Goal: Task Accomplishment & Management: Use online tool/utility

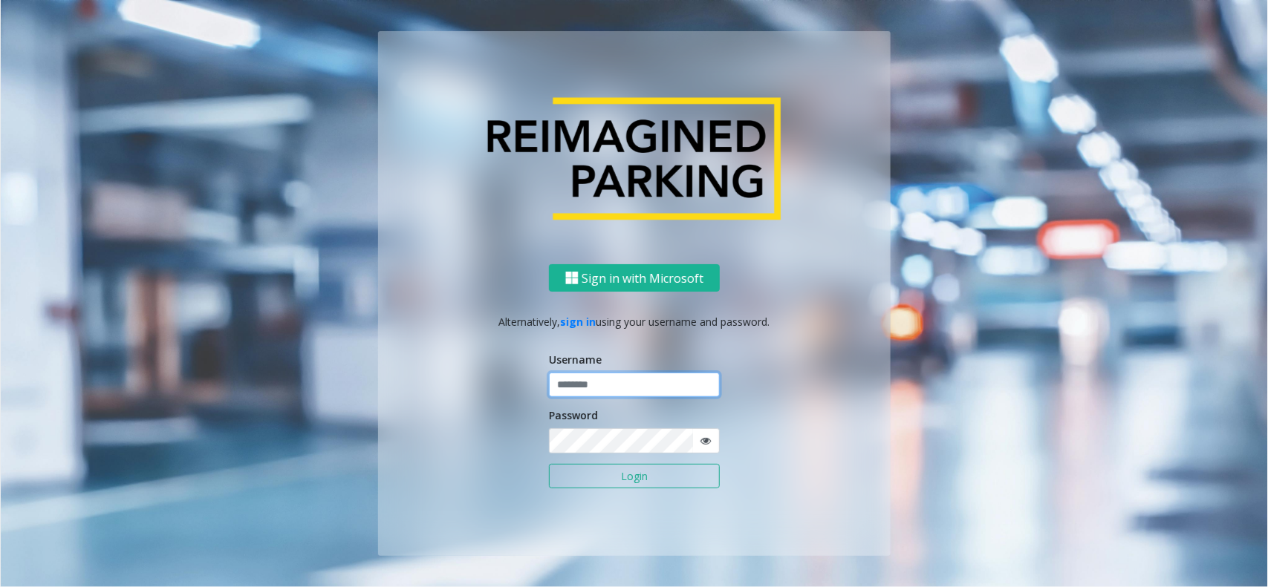
click at [579, 386] on input "text" at bounding box center [634, 385] width 171 height 25
type input "******"
click at [549, 464] on button "Login" at bounding box center [634, 476] width 171 height 25
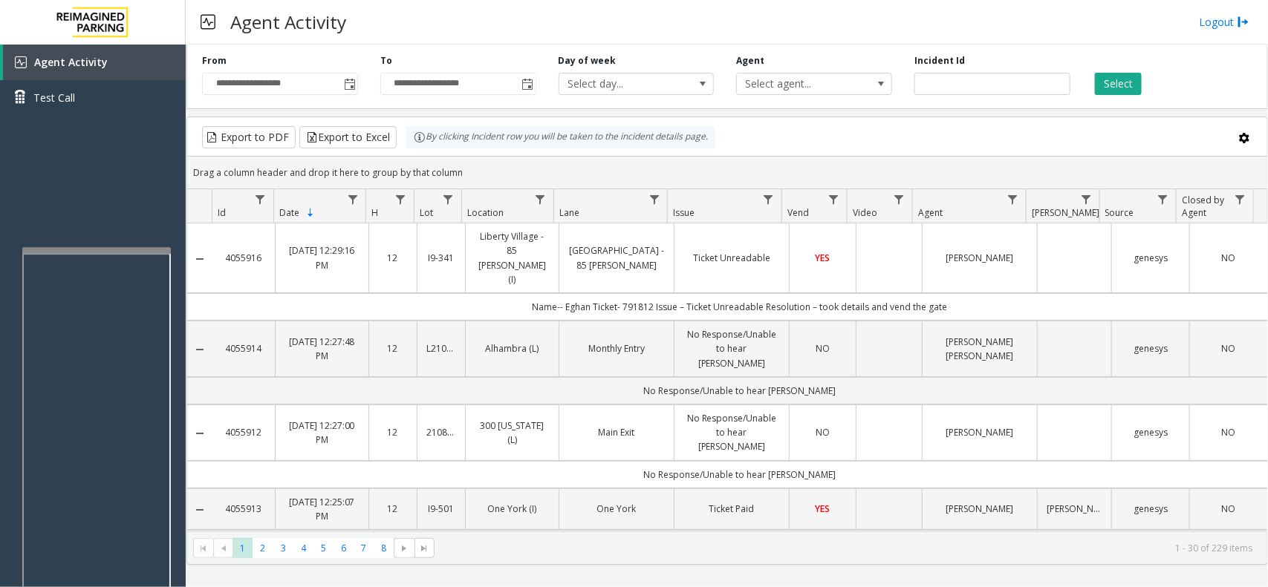
click at [121, 253] on div at bounding box center [96, 421] width 149 height 348
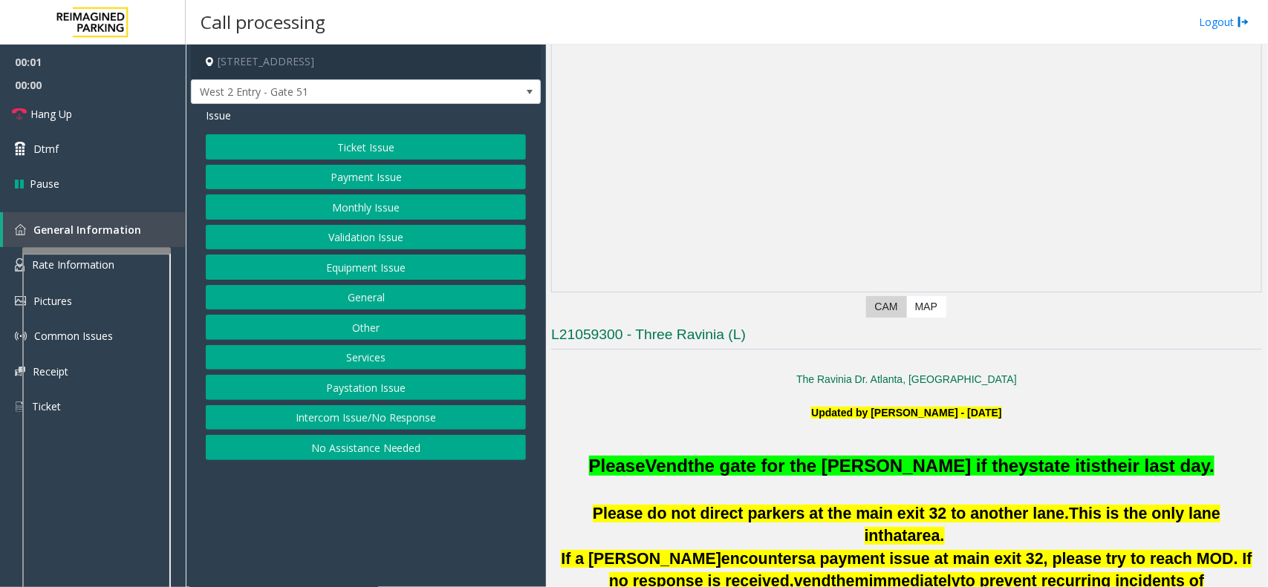
scroll to position [186, 0]
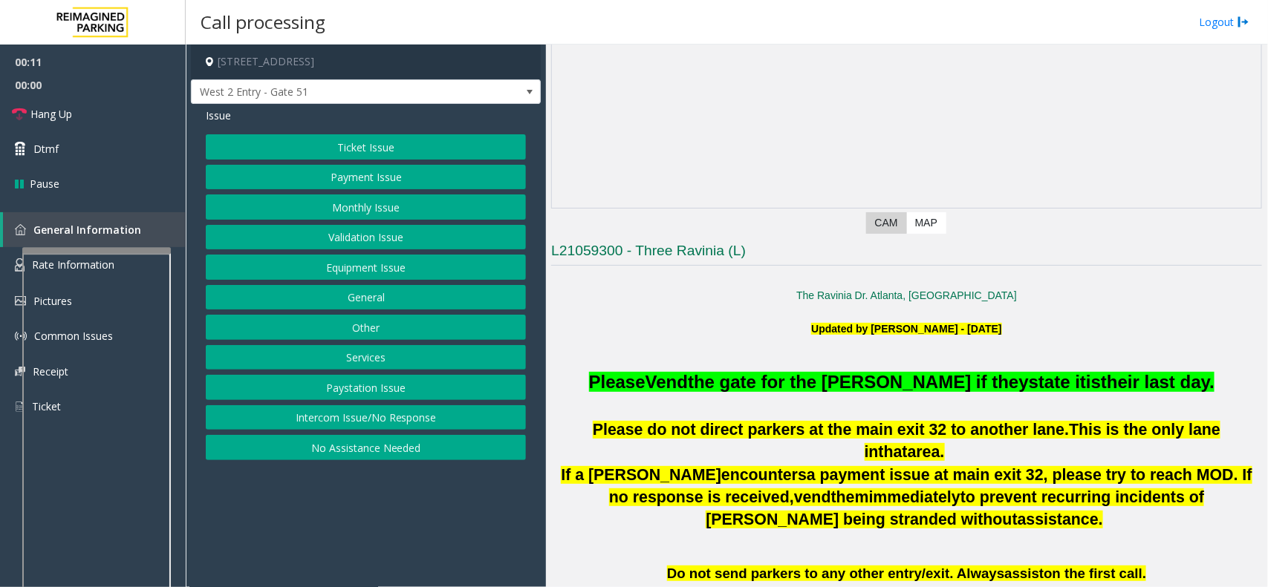
click at [506, 414] on button "Intercom Issue/No Response" at bounding box center [366, 418] width 320 height 25
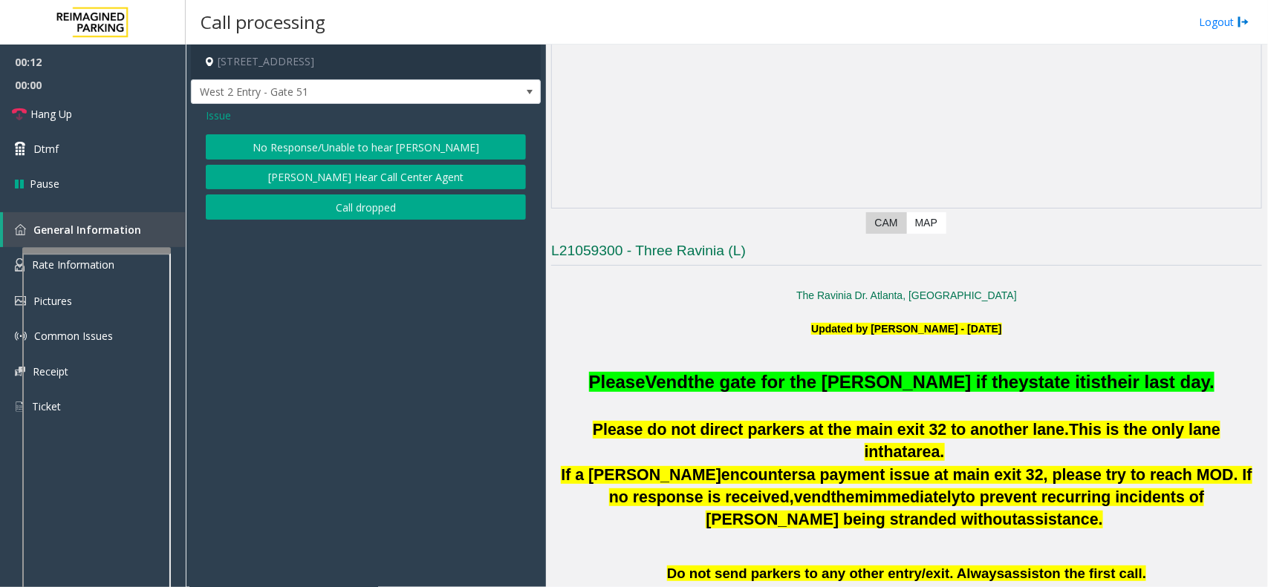
click at [448, 143] on button "No Response/Unable to hear [PERSON_NAME]" at bounding box center [366, 146] width 320 height 25
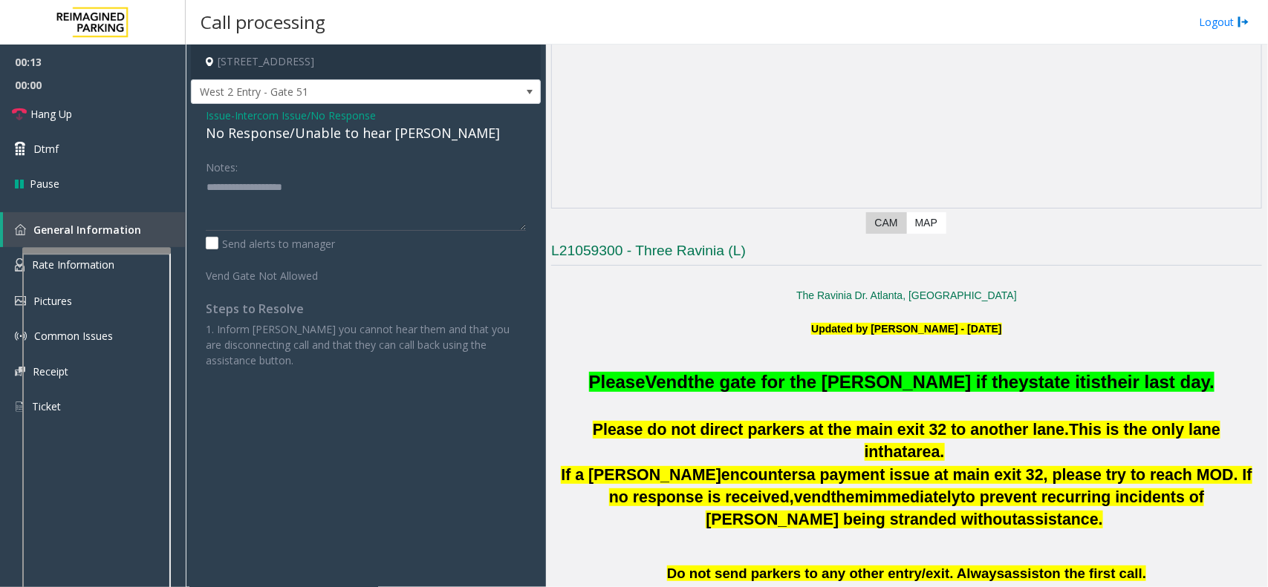
click at [293, 131] on div "No Response/Unable to hear [PERSON_NAME]" at bounding box center [366, 133] width 320 height 20
click at [294, 131] on div "No Response/Unable to hear [PERSON_NAME]" at bounding box center [366, 133] width 320 height 20
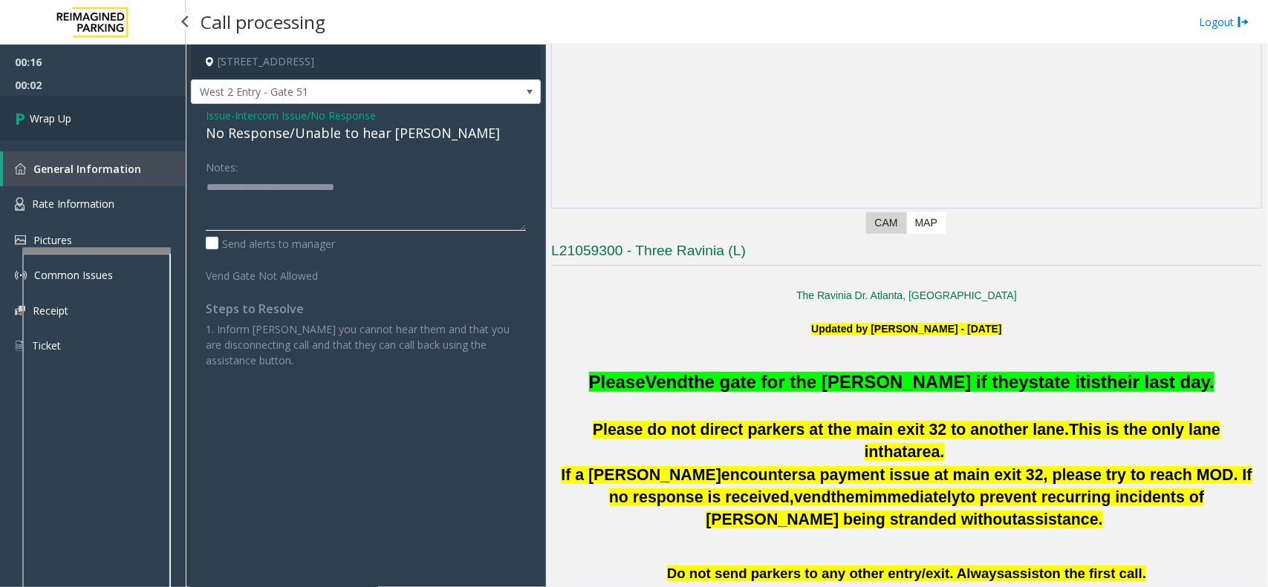
type textarea "**********"
click at [116, 119] on link "Wrap Up" at bounding box center [93, 119] width 186 height 44
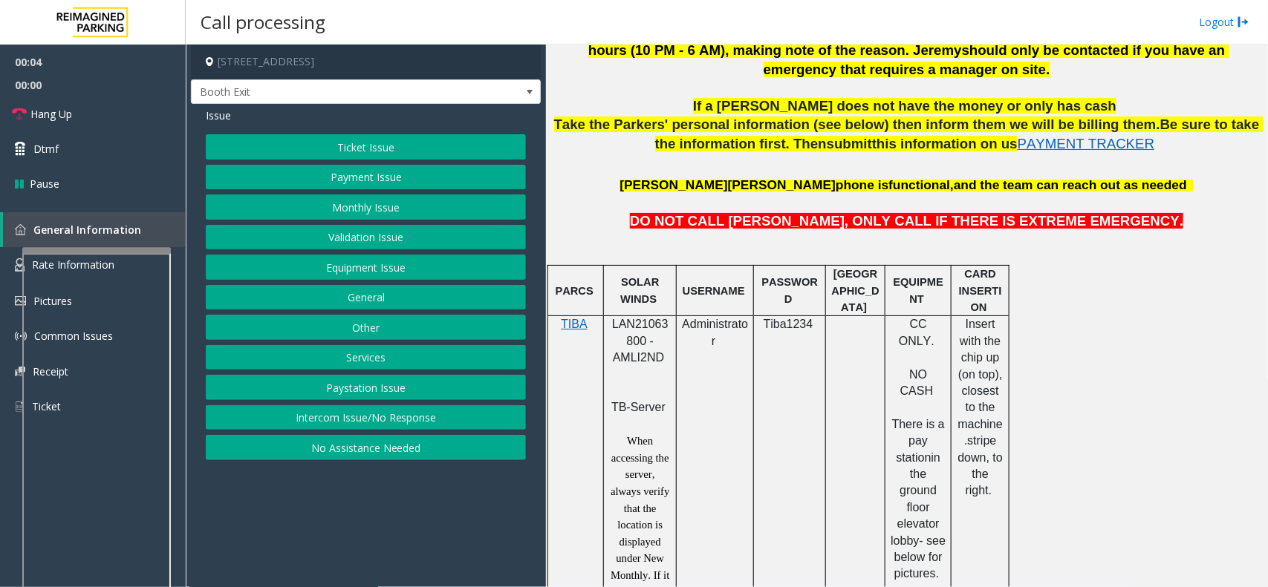
scroll to position [743, 0]
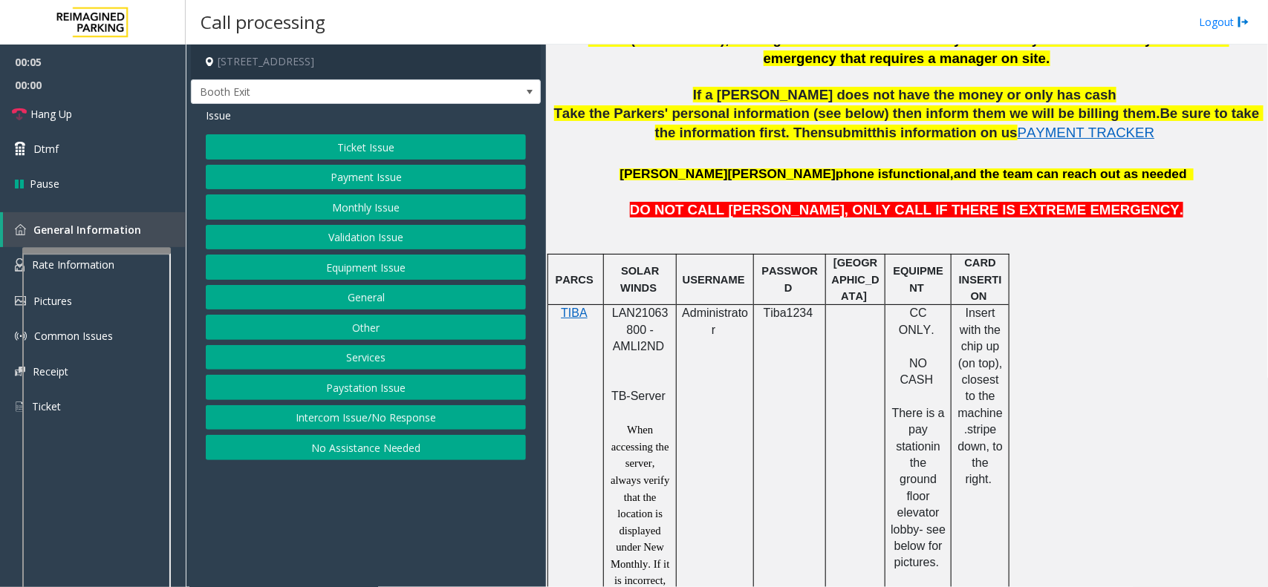
click at [639, 319] on span "LAN21063800 - AMLI2ND" at bounding box center [640, 330] width 56 height 46
click at [637, 319] on span "LAN21063800 - AMLI2ND" at bounding box center [640, 330] width 56 height 46
click at [637, 318] on span "LAN21063800 - AMLI2ND" at bounding box center [640, 330] width 56 height 46
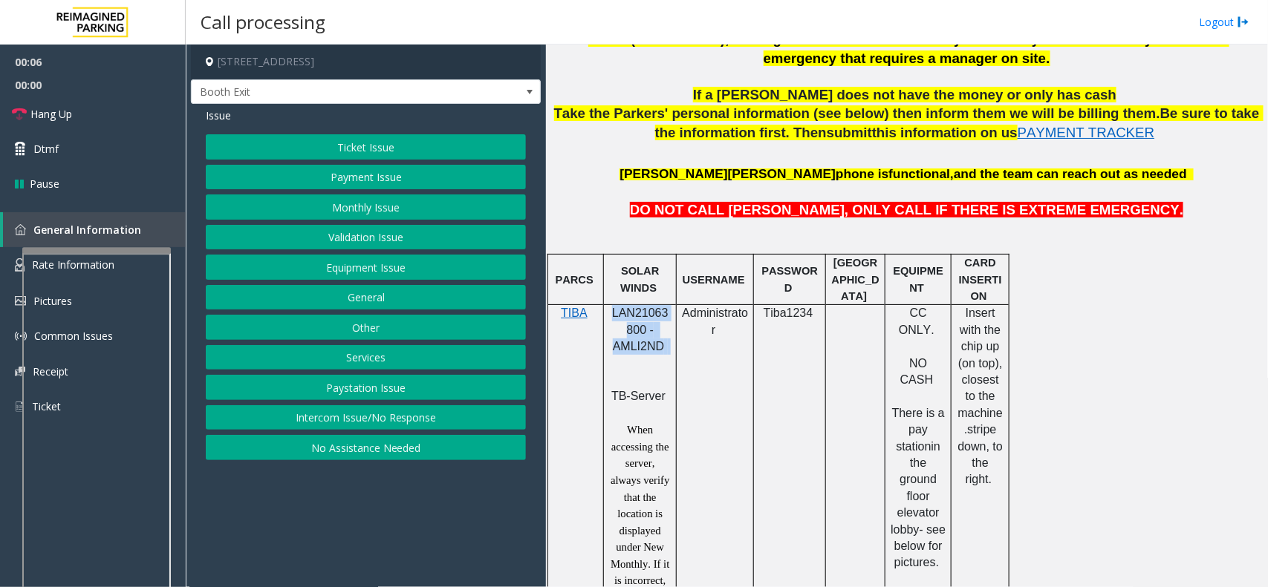
click at [637, 318] on span "LAN21063800 - AMLI2ND" at bounding box center [640, 330] width 56 height 46
click at [645, 324] on p "LAN21063800 - AMLI2ND" at bounding box center [640, 338] width 62 height 67
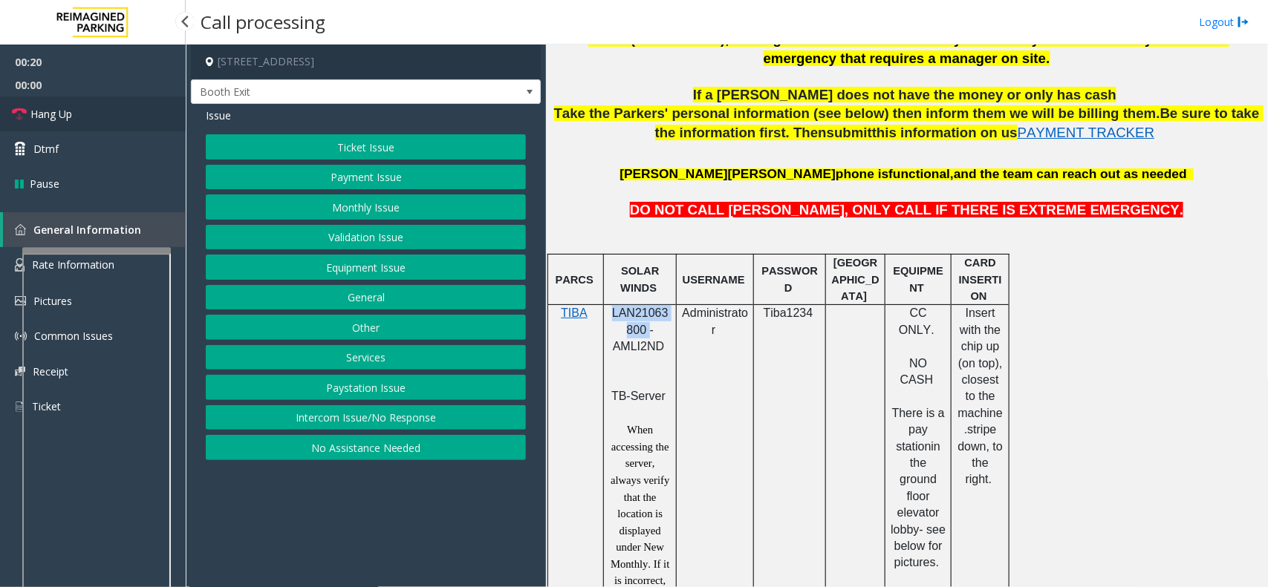
click at [90, 120] on link "Hang Up" at bounding box center [93, 114] width 186 height 35
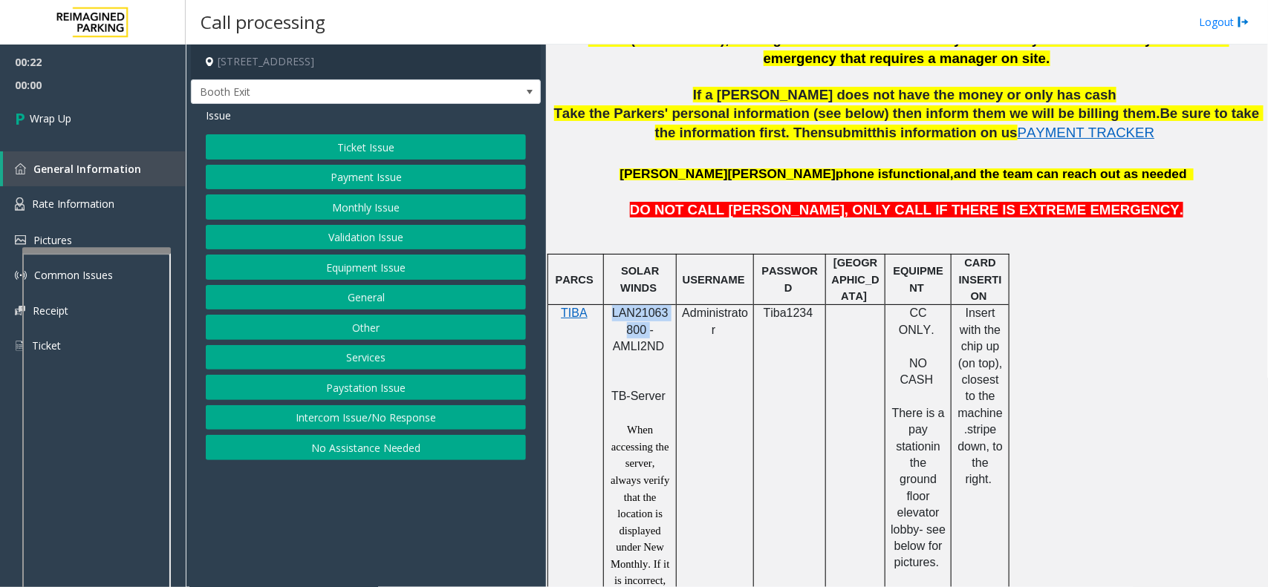
click at [420, 416] on button "Intercom Issue/No Response" at bounding box center [366, 418] width 320 height 25
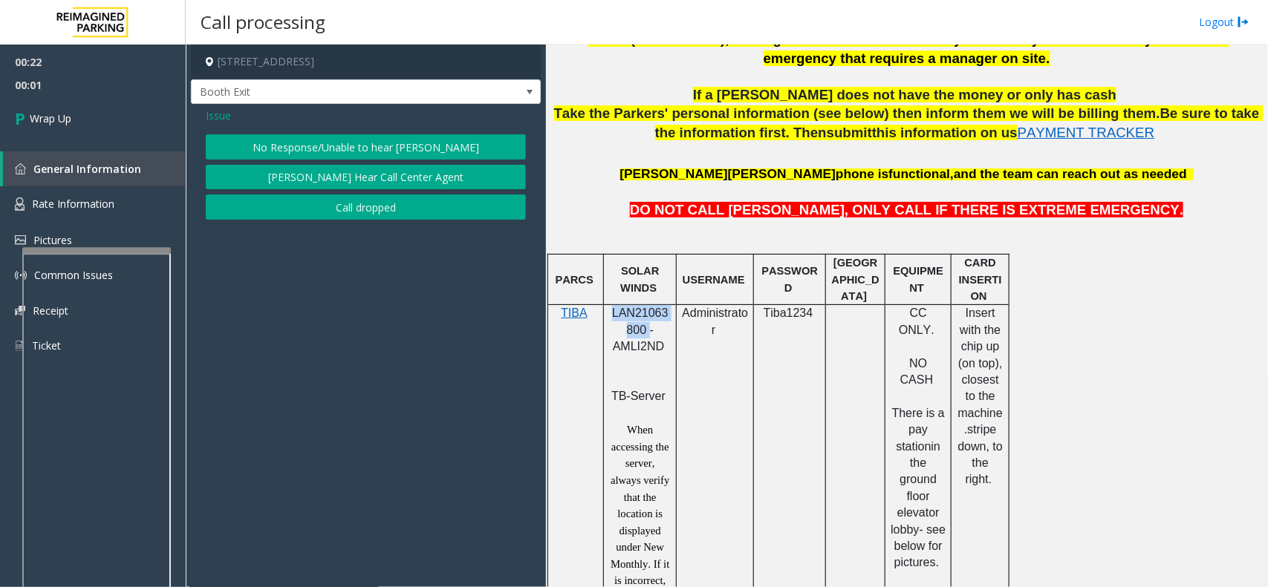
click at [343, 151] on button "No Response/Unable to hear [PERSON_NAME]" at bounding box center [366, 146] width 320 height 25
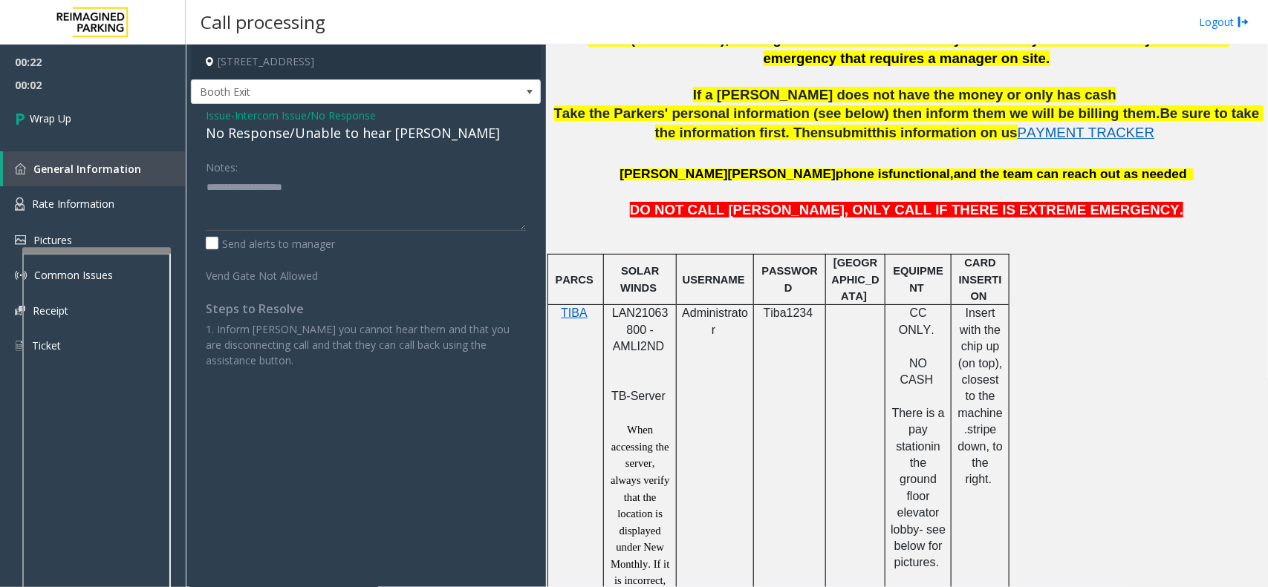
click at [301, 121] on span "Intercom Issue/No Response" at bounding box center [305, 116] width 141 height 16
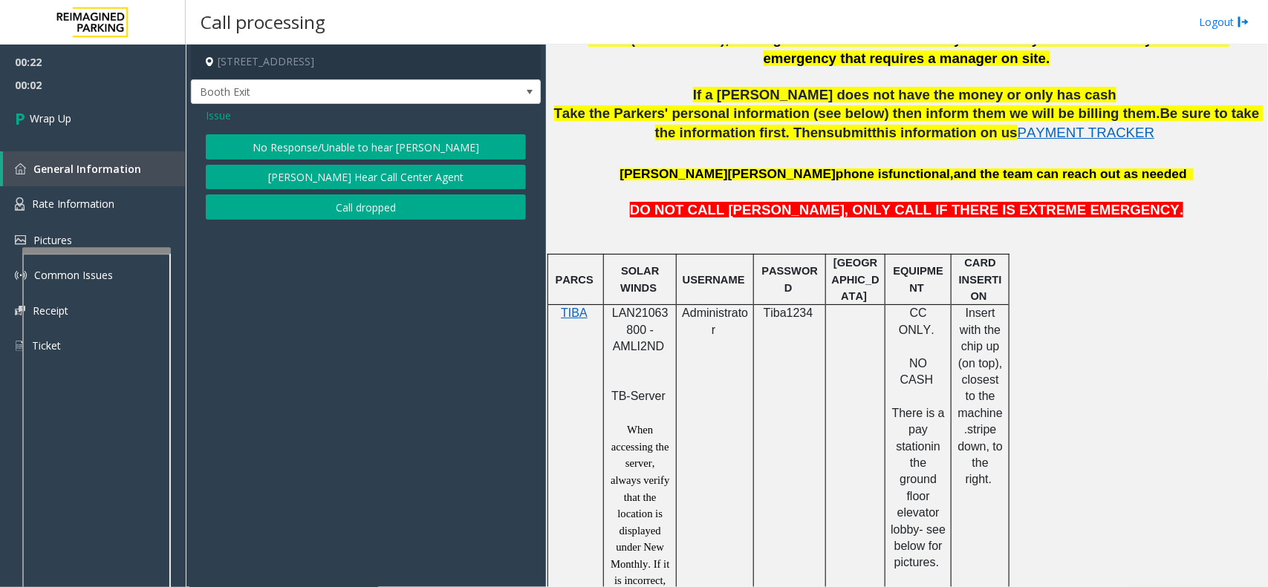
click at [301, 121] on div "Issue" at bounding box center [366, 116] width 320 height 16
click at [258, 151] on button "No Response/Unable to hear [PERSON_NAME]" at bounding box center [366, 146] width 320 height 25
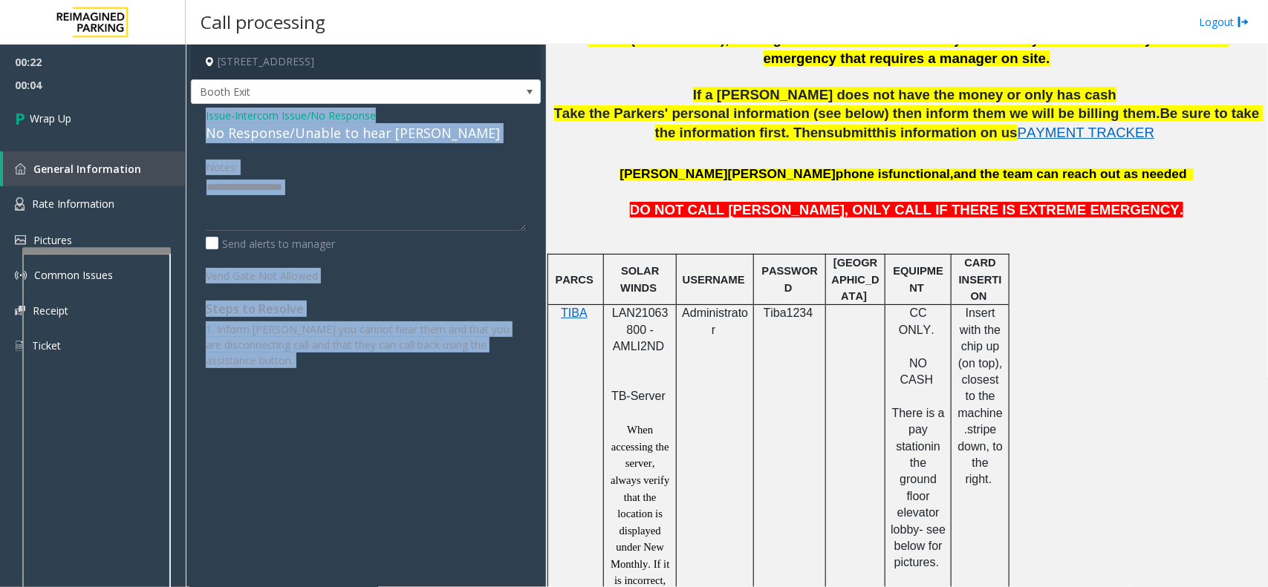
click at [262, 138] on div "No Response/Unable to hear [PERSON_NAME]" at bounding box center [366, 133] width 320 height 20
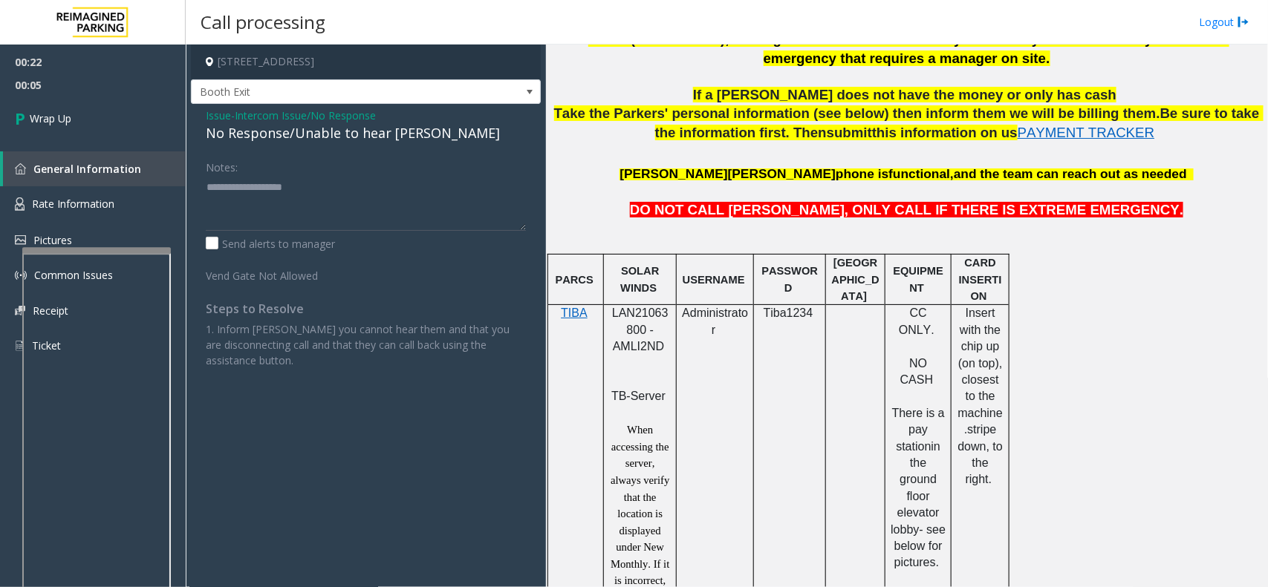
click at [269, 132] on div "No Response/Unable to hear [PERSON_NAME]" at bounding box center [366, 133] width 320 height 20
type textarea "**********"
click at [112, 134] on link "Wrap Up" at bounding box center [93, 119] width 186 height 44
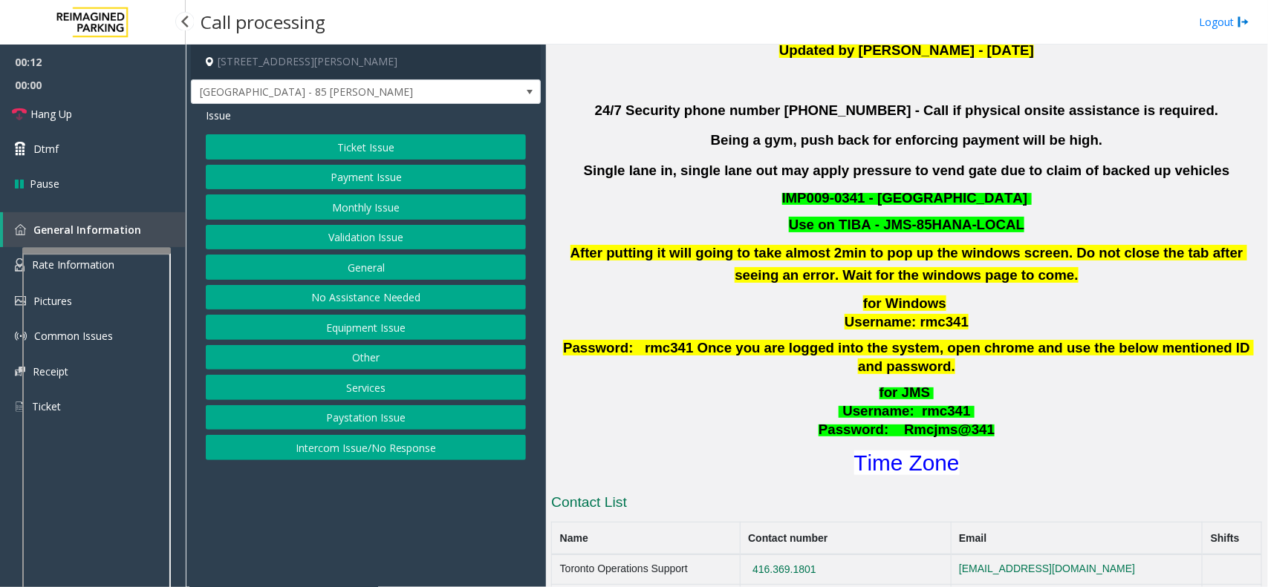
scroll to position [371, 0]
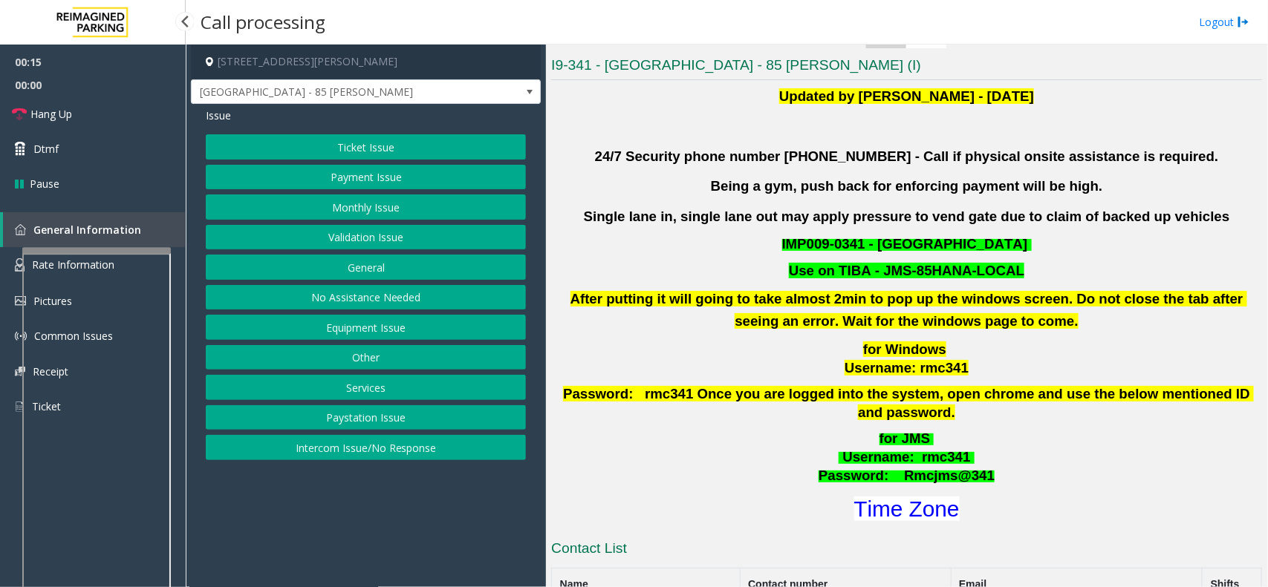
click at [374, 235] on button "Validation Issue" at bounding box center [366, 237] width 320 height 25
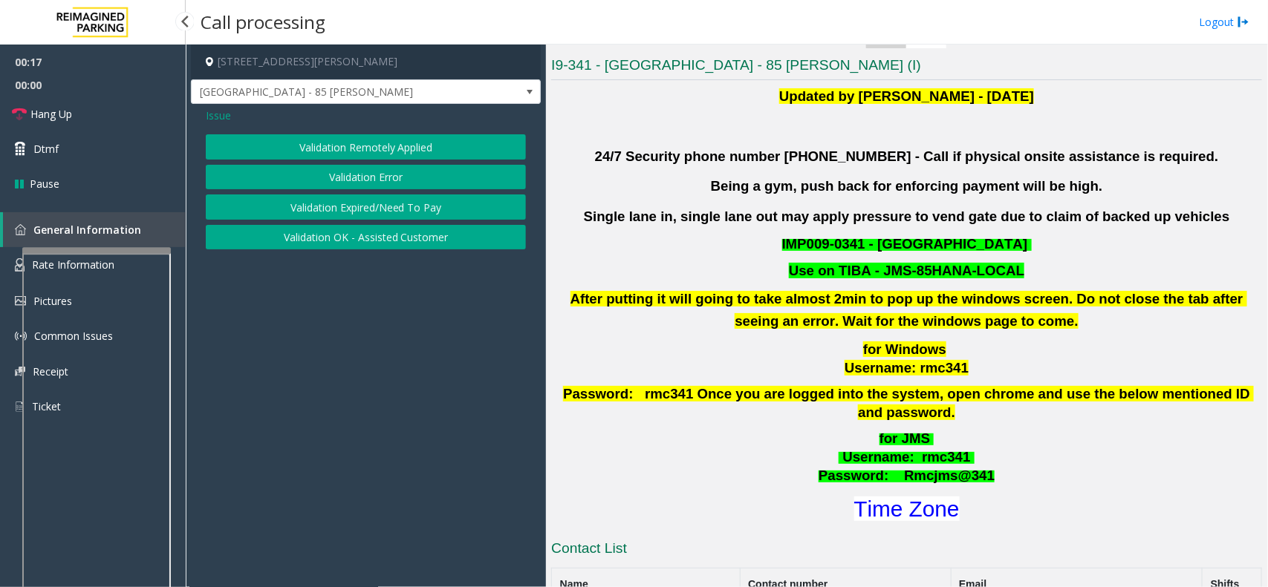
click at [369, 179] on button "Validation Error" at bounding box center [366, 177] width 320 height 25
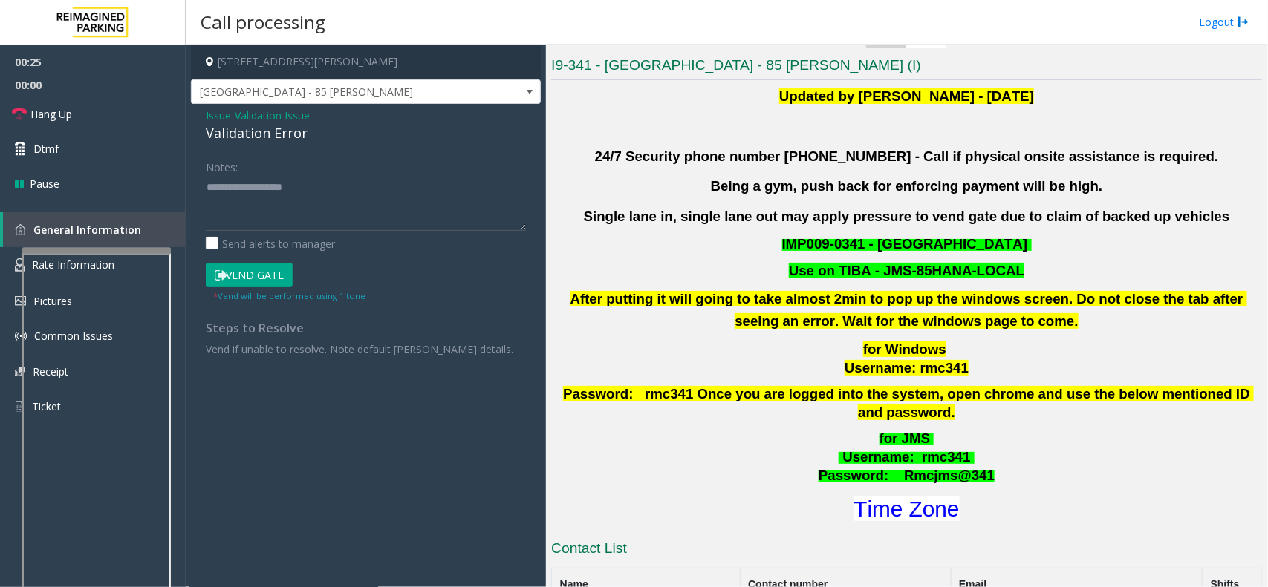
click at [215, 116] on span "Issue" at bounding box center [218, 116] width 25 height 16
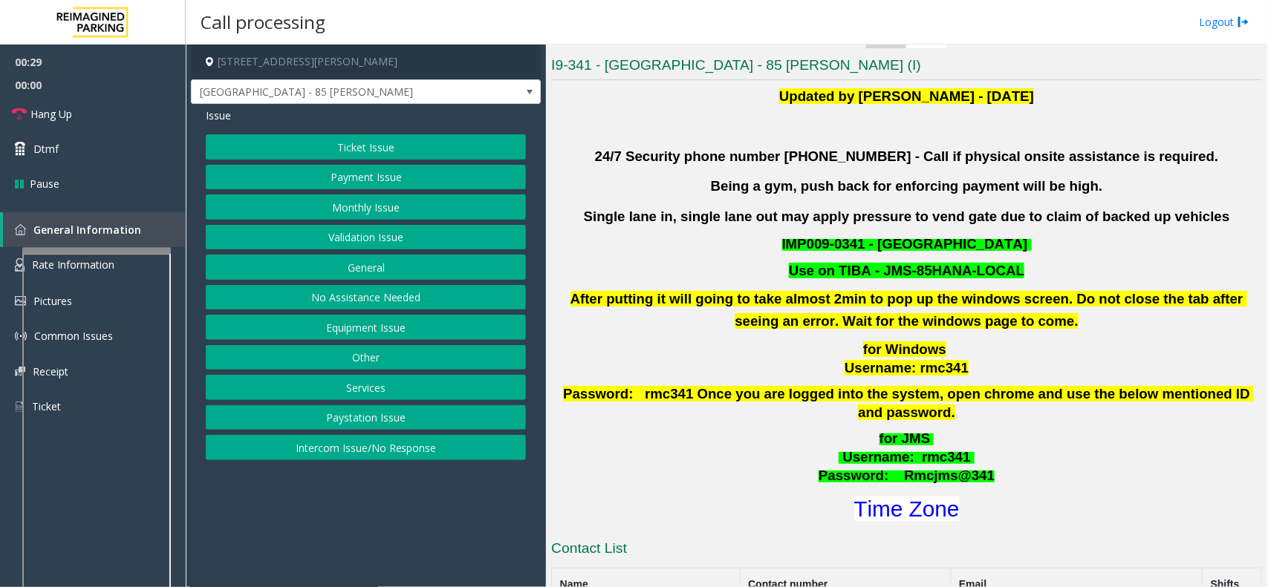
click at [348, 239] on button "Validation Issue" at bounding box center [366, 237] width 320 height 25
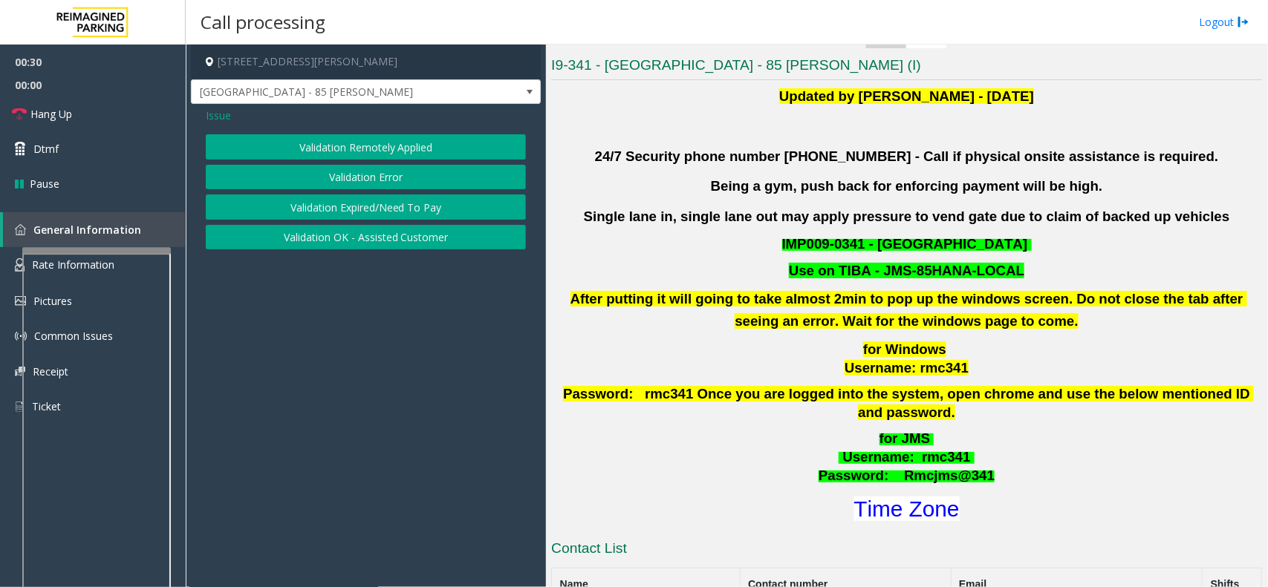
click at [319, 176] on button "Validation Error" at bounding box center [366, 177] width 320 height 25
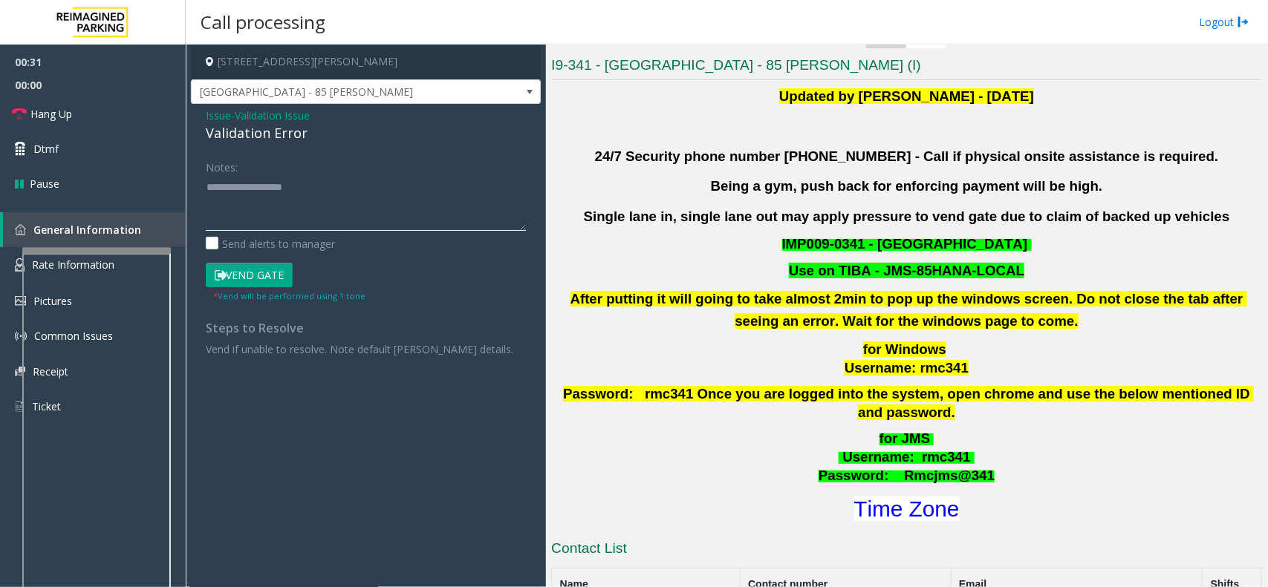
click at [272, 208] on textarea at bounding box center [366, 203] width 320 height 56
click at [885, 498] on font "Time Zone" at bounding box center [906, 509] width 105 height 25
click at [329, 187] on textarea at bounding box center [366, 203] width 320 height 56
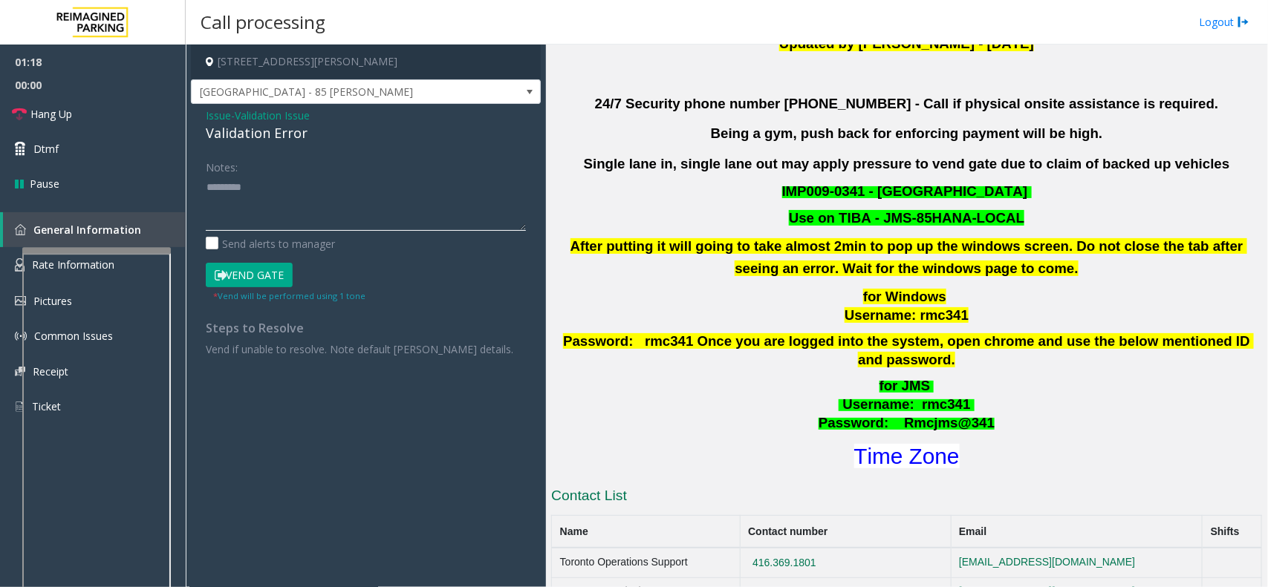
scroll to position [331, 0]
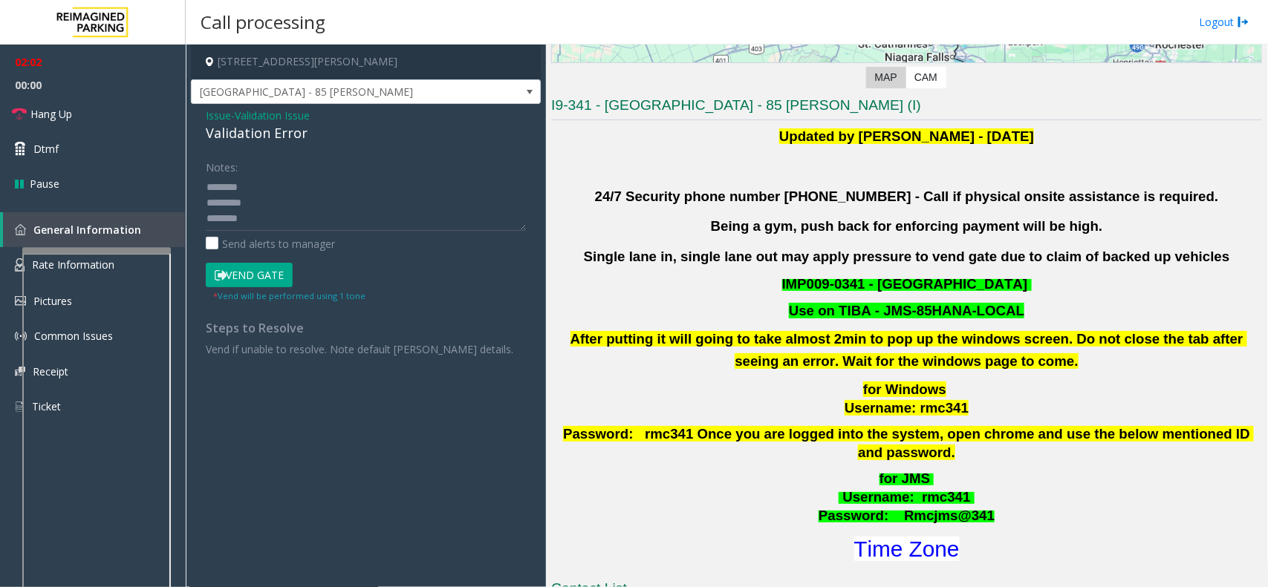
click at [220, 273] on icon at bounding box center [221, 275] width 12 height 10
click at [89, 117] on link "Hang Up" at bounding box center [93, 114] width 186 height 35
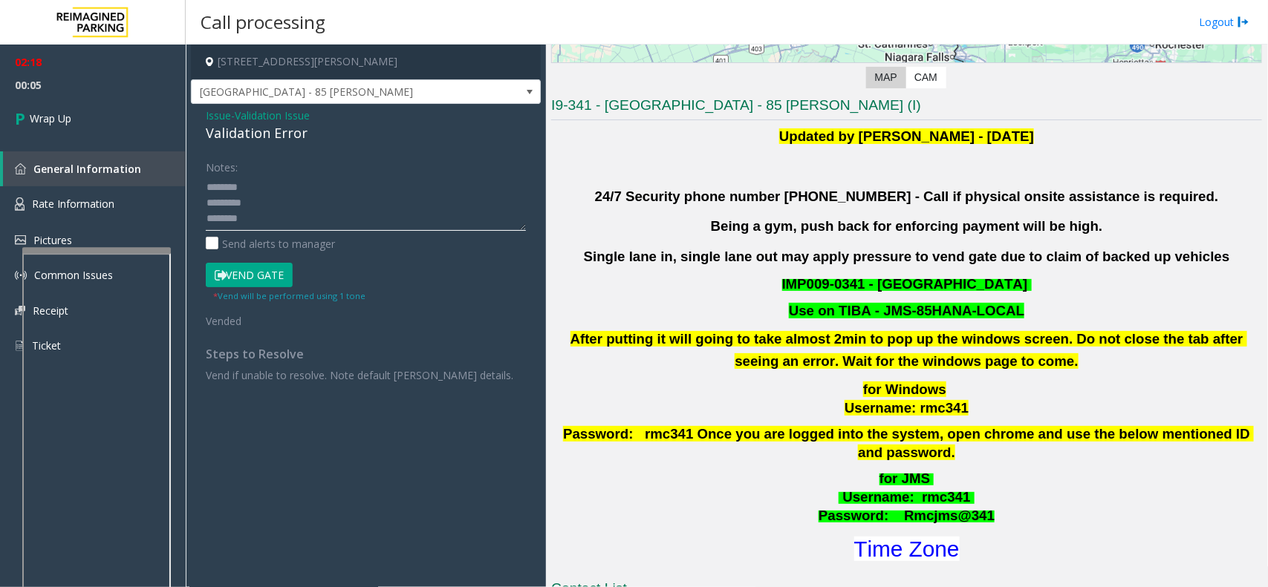
click at [260, 218] on textarea at bounding box center [366, 203] width 320 height 56
click at [206, 192] on textarea at bounding box center [366, 203] width 320 height 56
type textarea "**********"
click at [83, 124] on link "Wrap Up" at bounding box center [93, 119] width 186 height 44
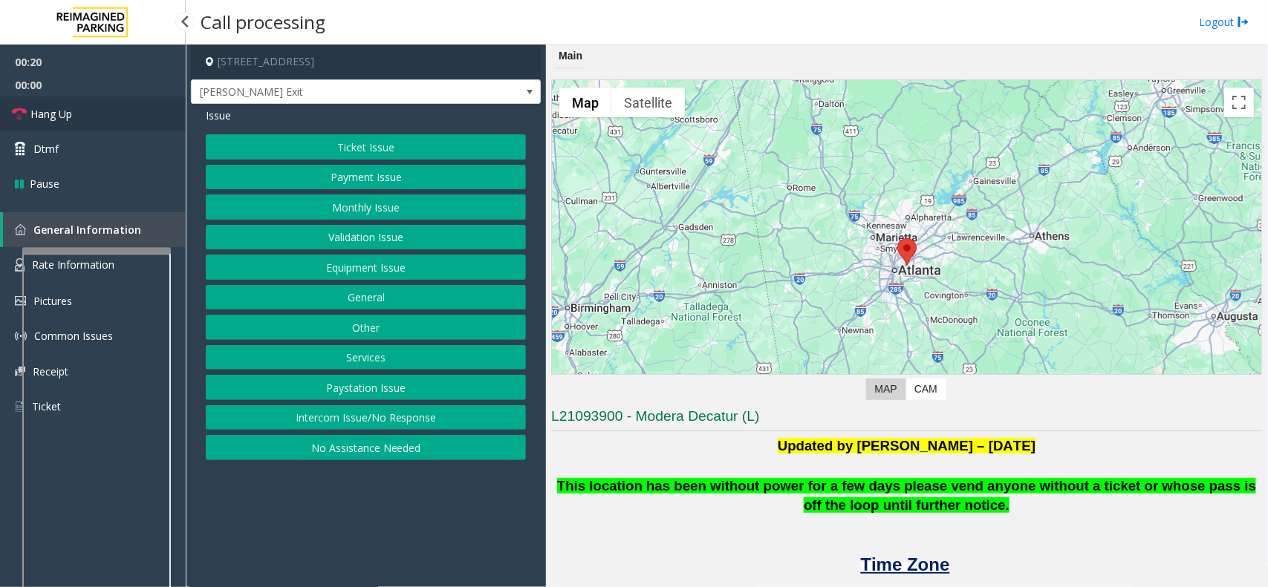
click at [79, 120] on link "Hang Up" at bounding box center [93, 114] width 186 height 35
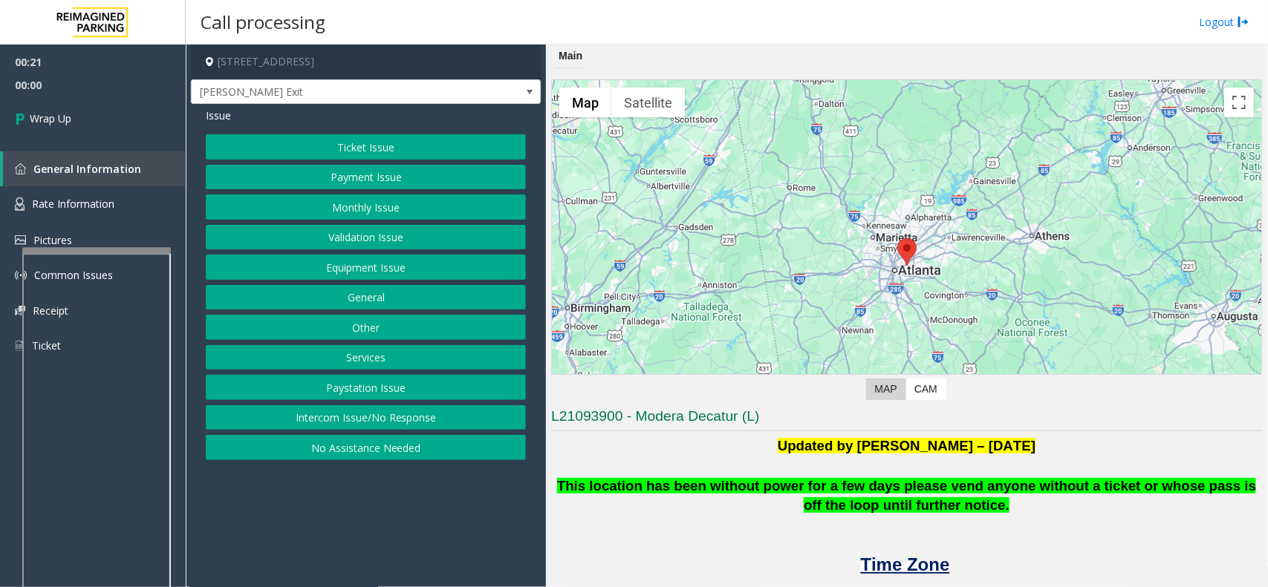
click at [223, 411] on button "Intercom Issue/No Response" at bounding box center [366, 418] width 320 height 25
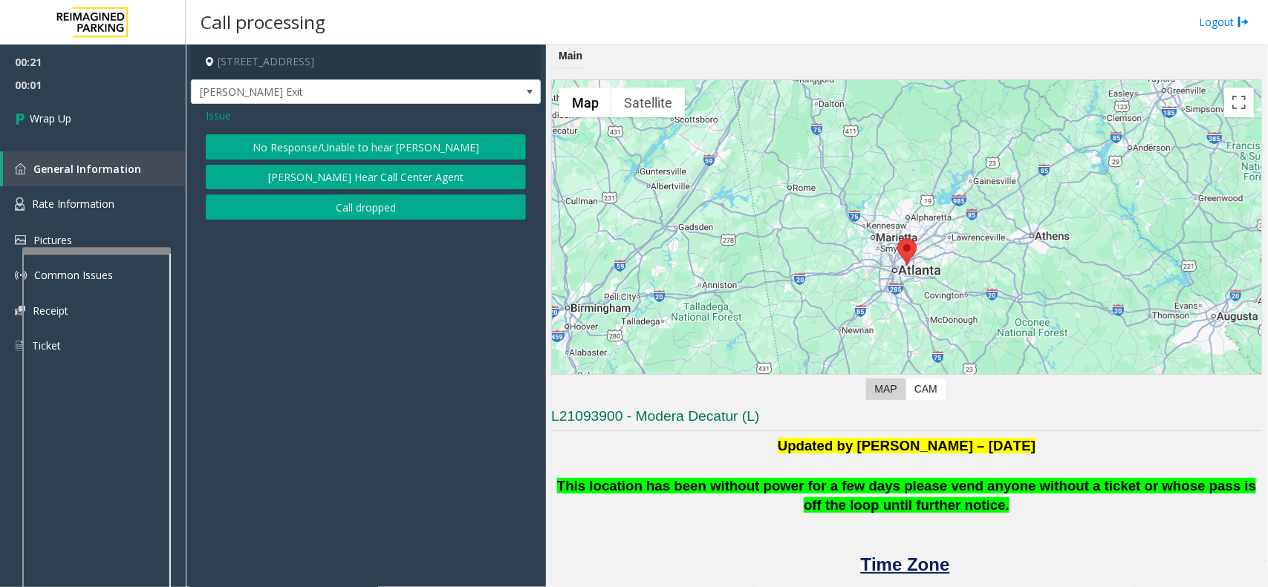
click at [292, 139] on button "No Response/Unable to hear [PERSON_NAME]" at bounding box center [366, 146] width 320 height 25
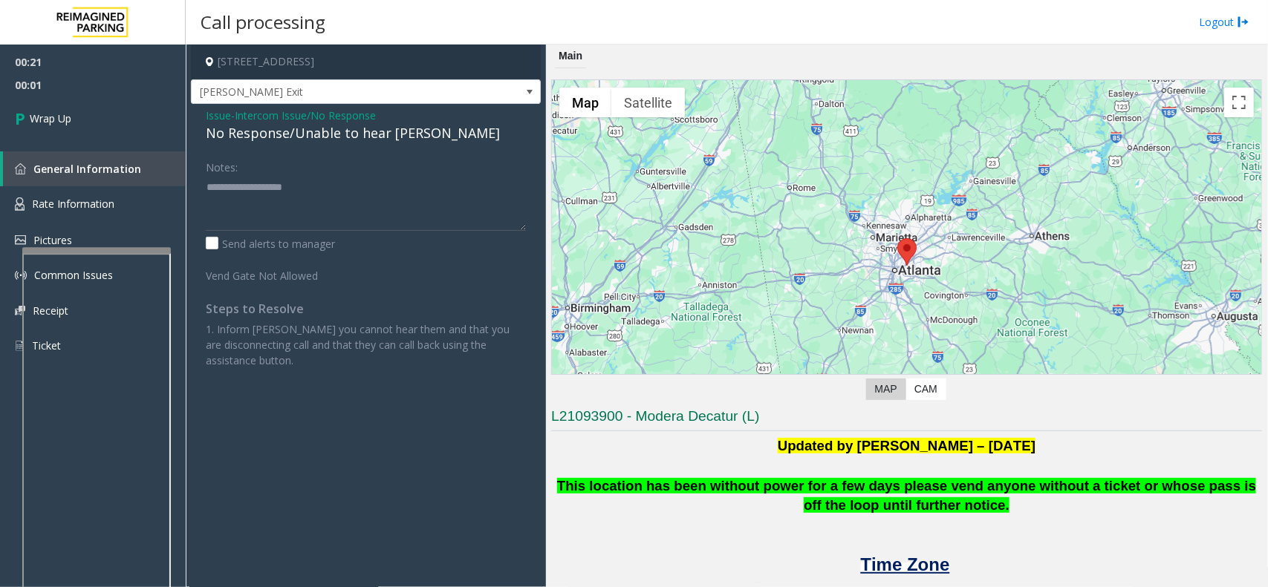
click at [294, 134] on div "No Response/Unable to hear [PERSON_NAME]" at bounding box center [366, 133] width 320 height 20
click at [291, 136] on div "No Response/Unable to hear [PERSON_NAME]" at bounding box center [366, 133] width 320 height 20
type textarea "**********"
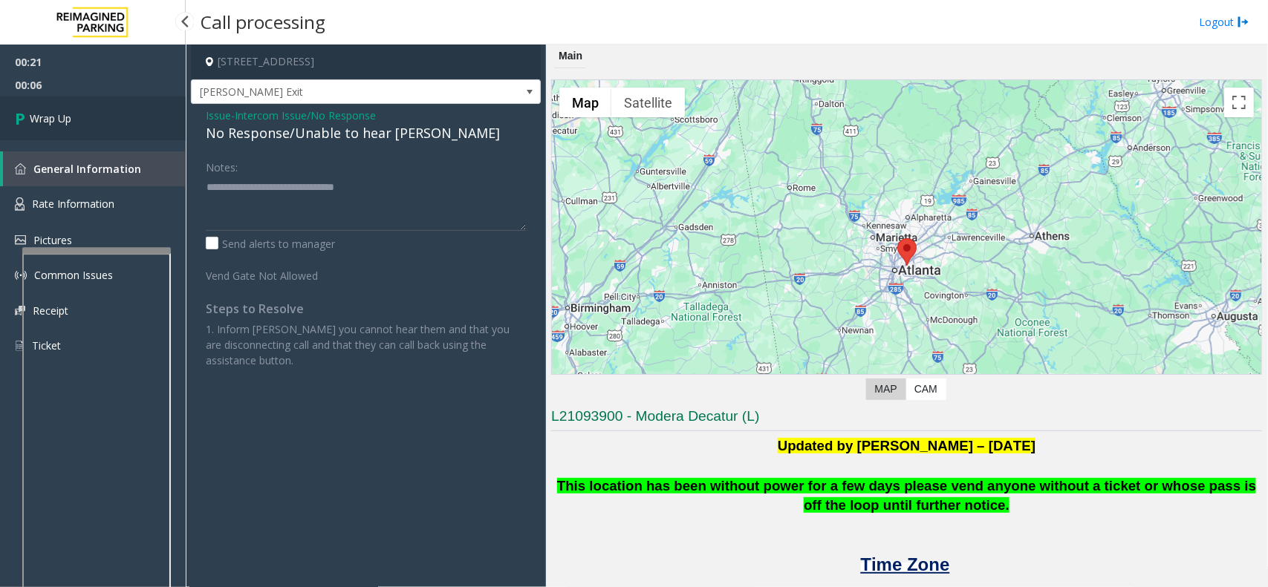
click at [82, 128] on link "Wrap Up" at bounding box center [93, 119] width 186 height 44
